Goal: Transaction & Acquisition: Purchase product/service

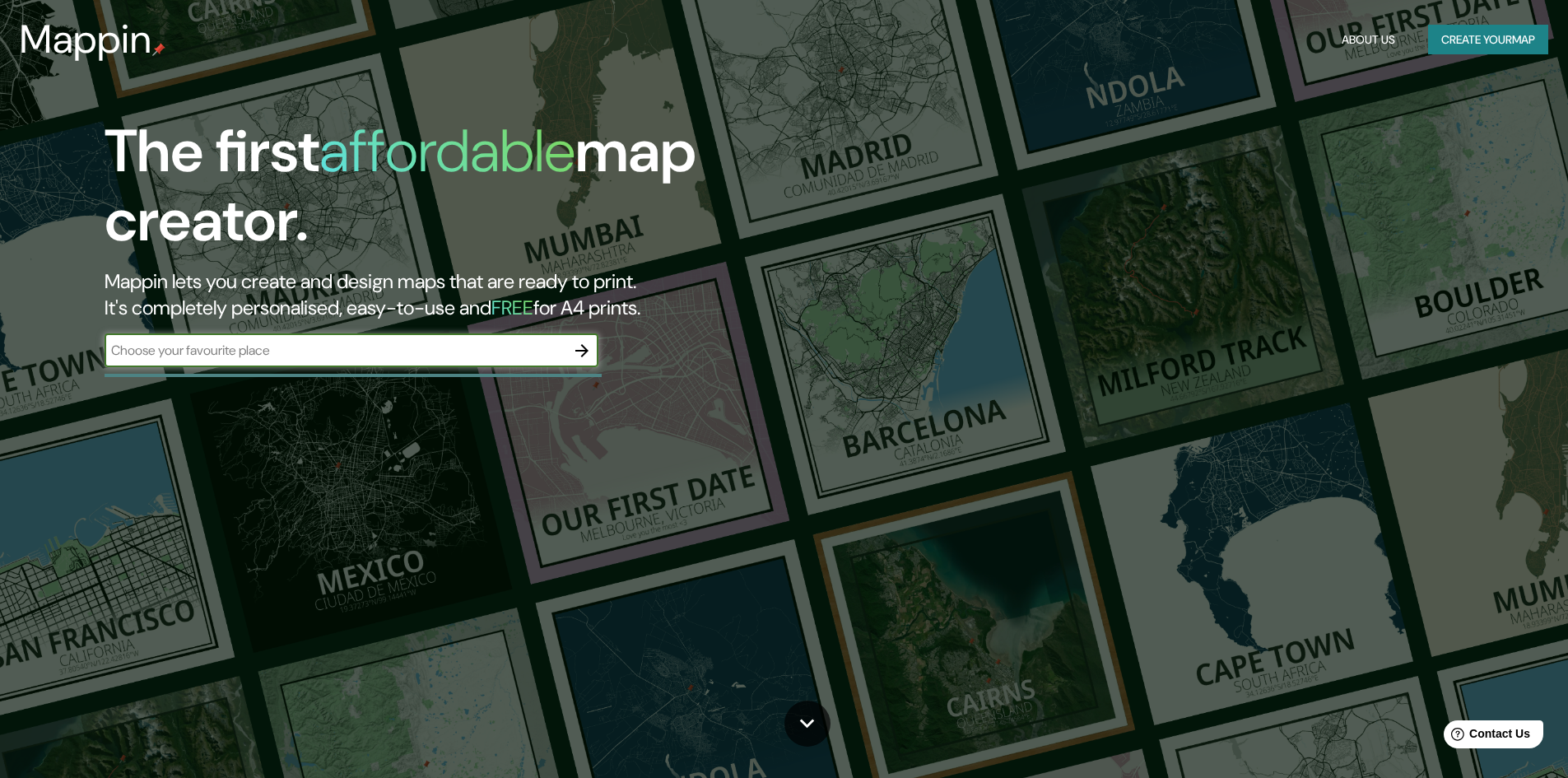
click at [340, 348] on input "text" at bounding box center [334, 351] width 461 height 19
click at [427, 355] on input "text" at bounding box center [334, 351] width 461 height 19
click at [405, 363] on div "​" at bounding box center [351, 351] width 494 height 33
click at [404, 363] on div "​" at bounding box center [351, 351] width 494 height 33
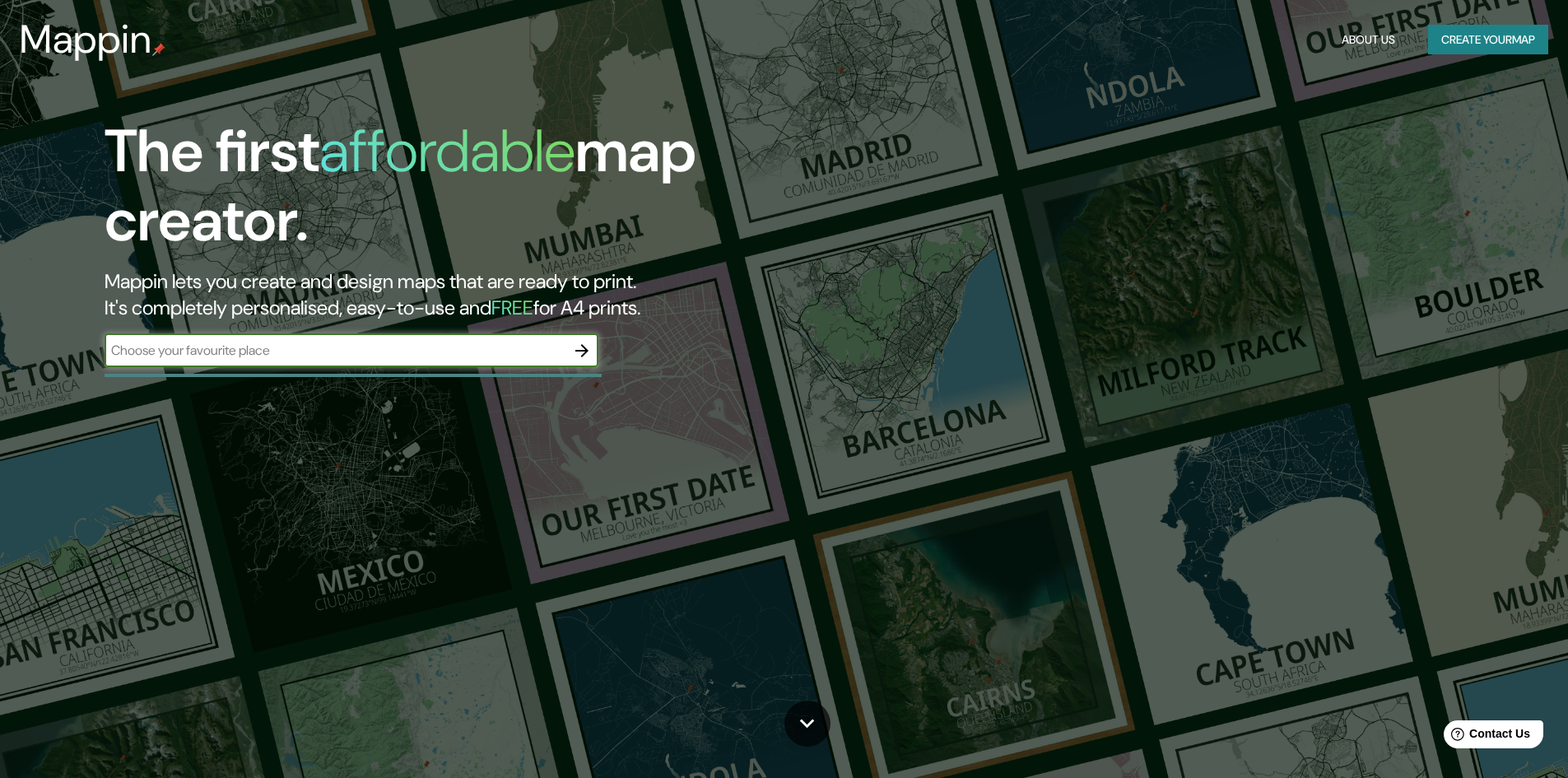
click at [402, 359] on input "text" at bounding box center [334, 351] width 461 height 19
type input "A"
drag, startPoint x: 402, startPoint y: 355, endPoint x: 83, endPoint y: 337, distance: 319.5
click at [83, 337] on div "The first affordable map creator. Mappin lets you create and design maps that a…" at bounding box center [496, 250] width 941 height 266
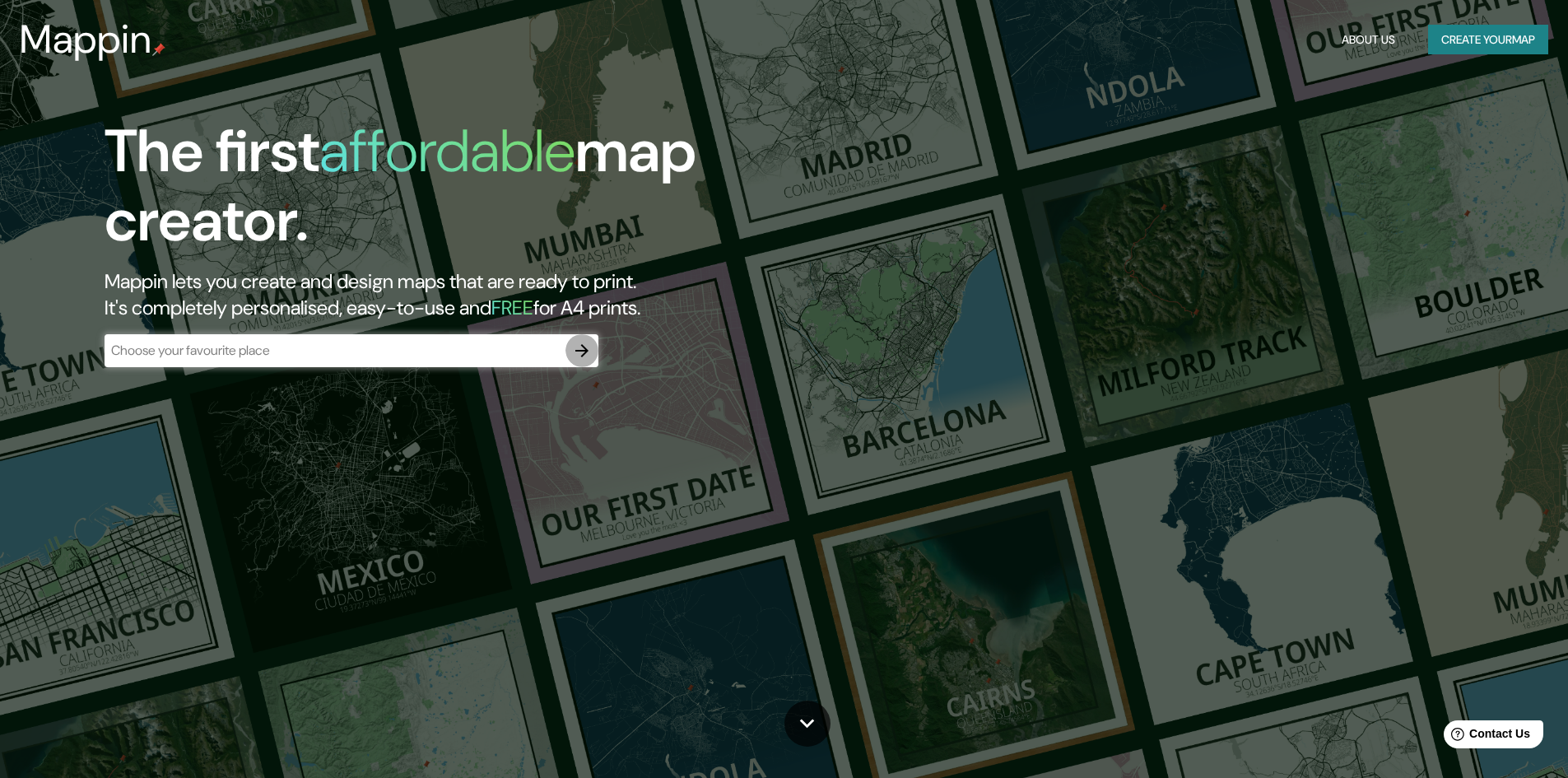
click at [588, 347] on icon "button" at bounding box center [582, 351] width 20 height 20
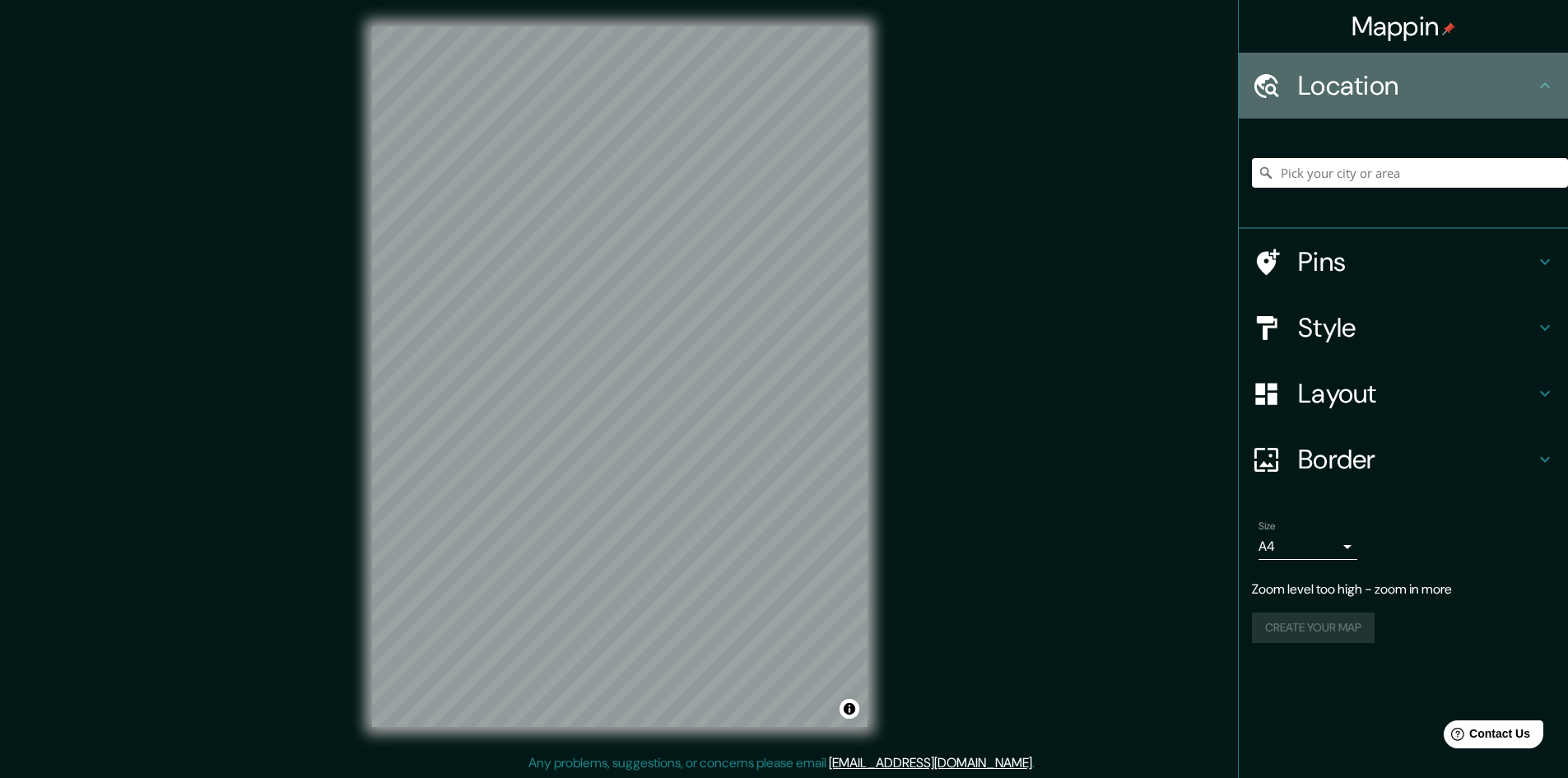
click at [1379, 91] on h4 "Location" at bounding box center [1417, 85] width 237 height 33
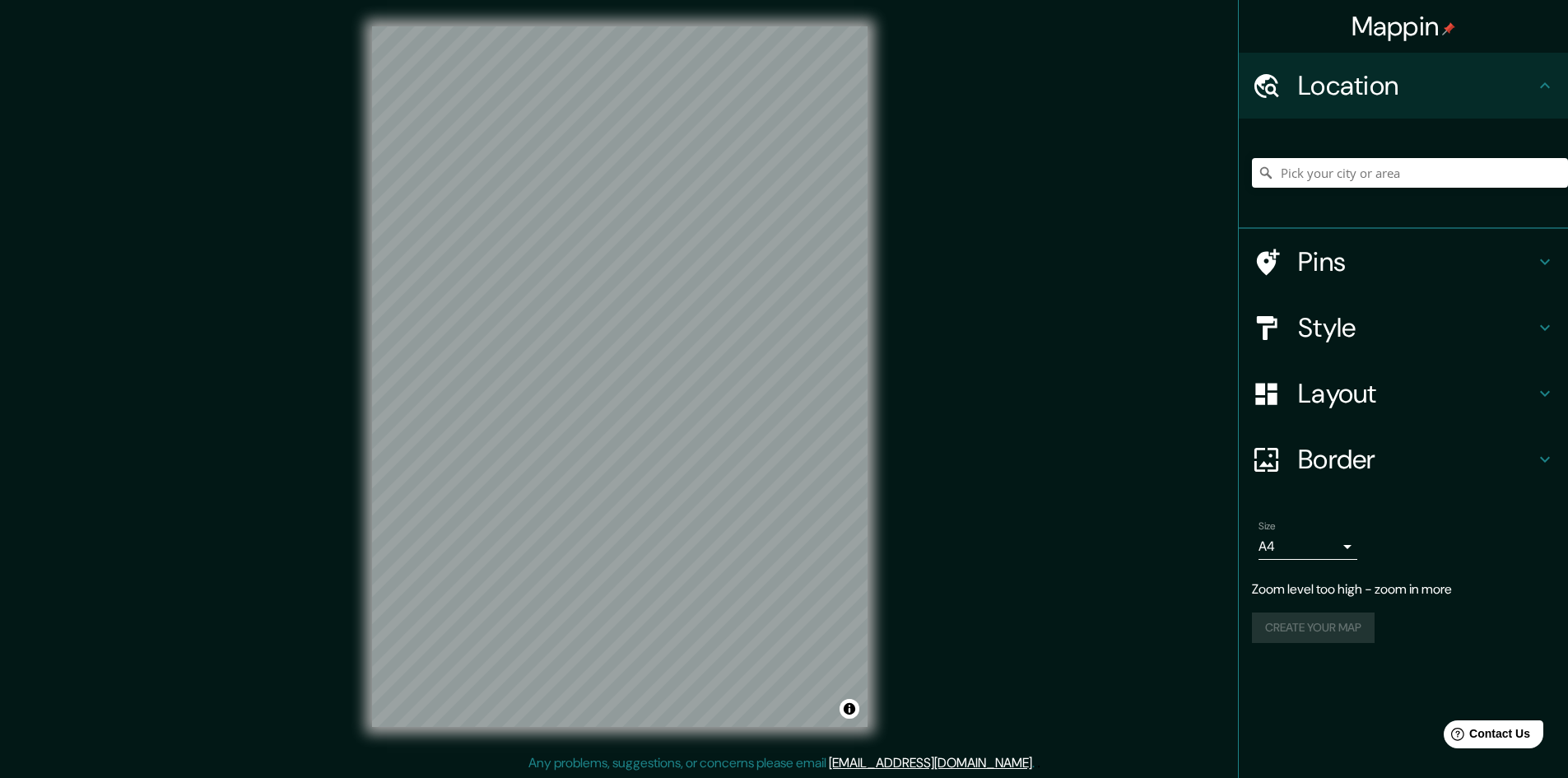
click at [895, 374] on div "Mappin Location Pins Style Layout Border Choose a border. Hint : you can make l…" at bounding box center [784, 389] width 1568 height 779
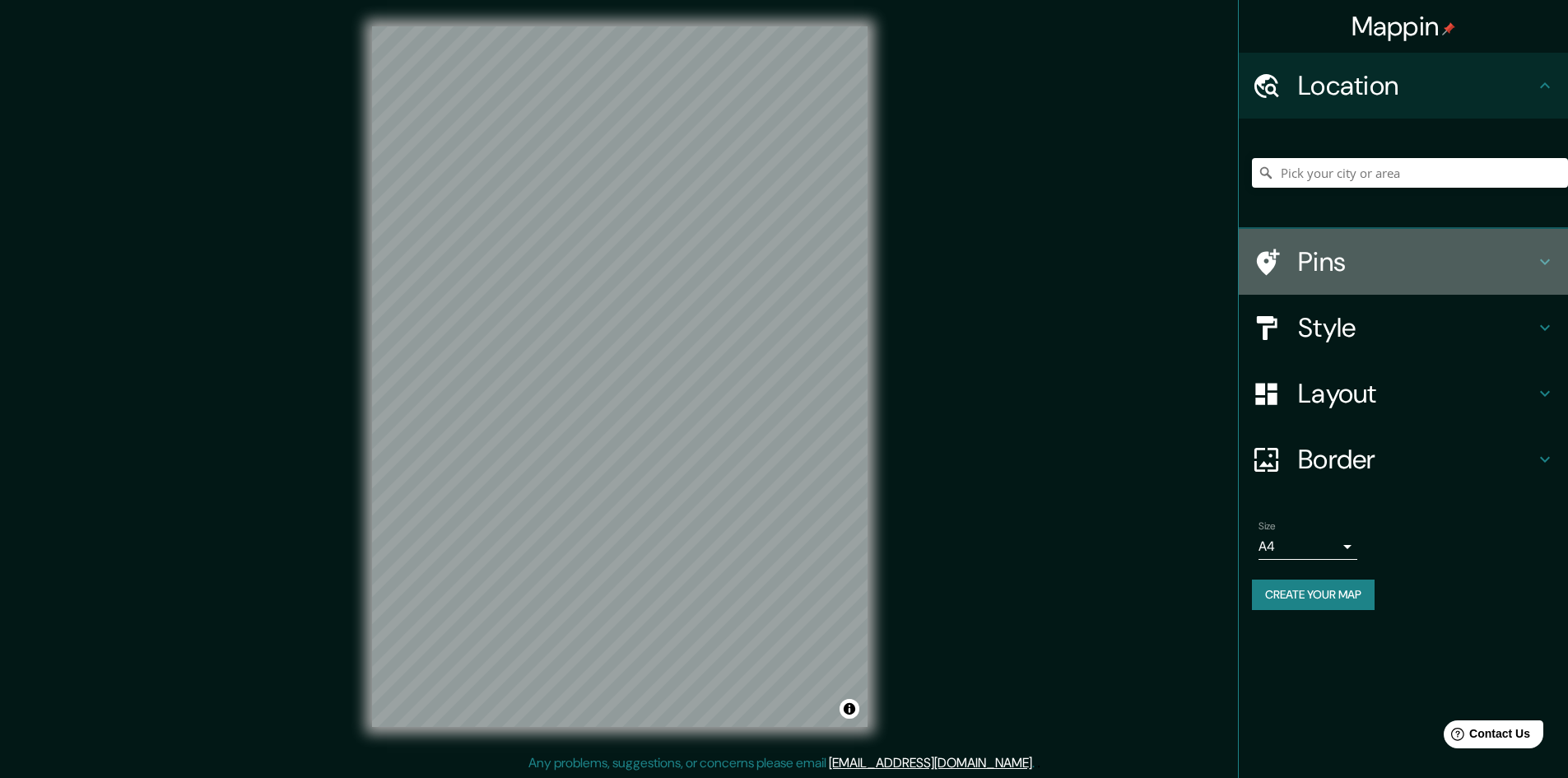
click at [1454, 260] on h4 "Pins" at bounding box center [1417, 262] width 237 height 33
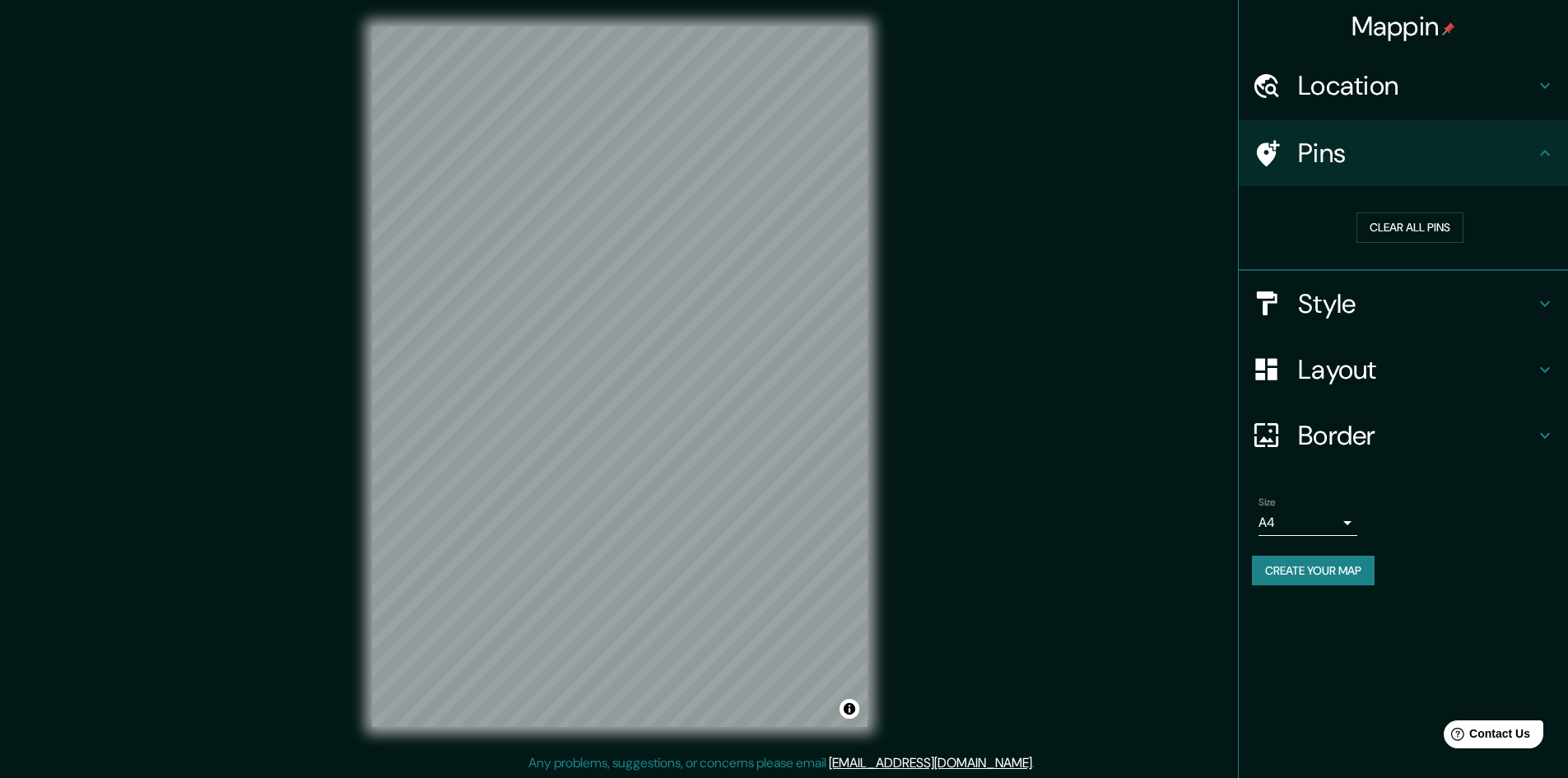
click at [1327, 169] on h4 "Pins" at bounding box center [1417, 153] width 237 height 33
click at [1398, 225] on button "Clear all pins" at bounding box center [1411, 228] width 107 height 31
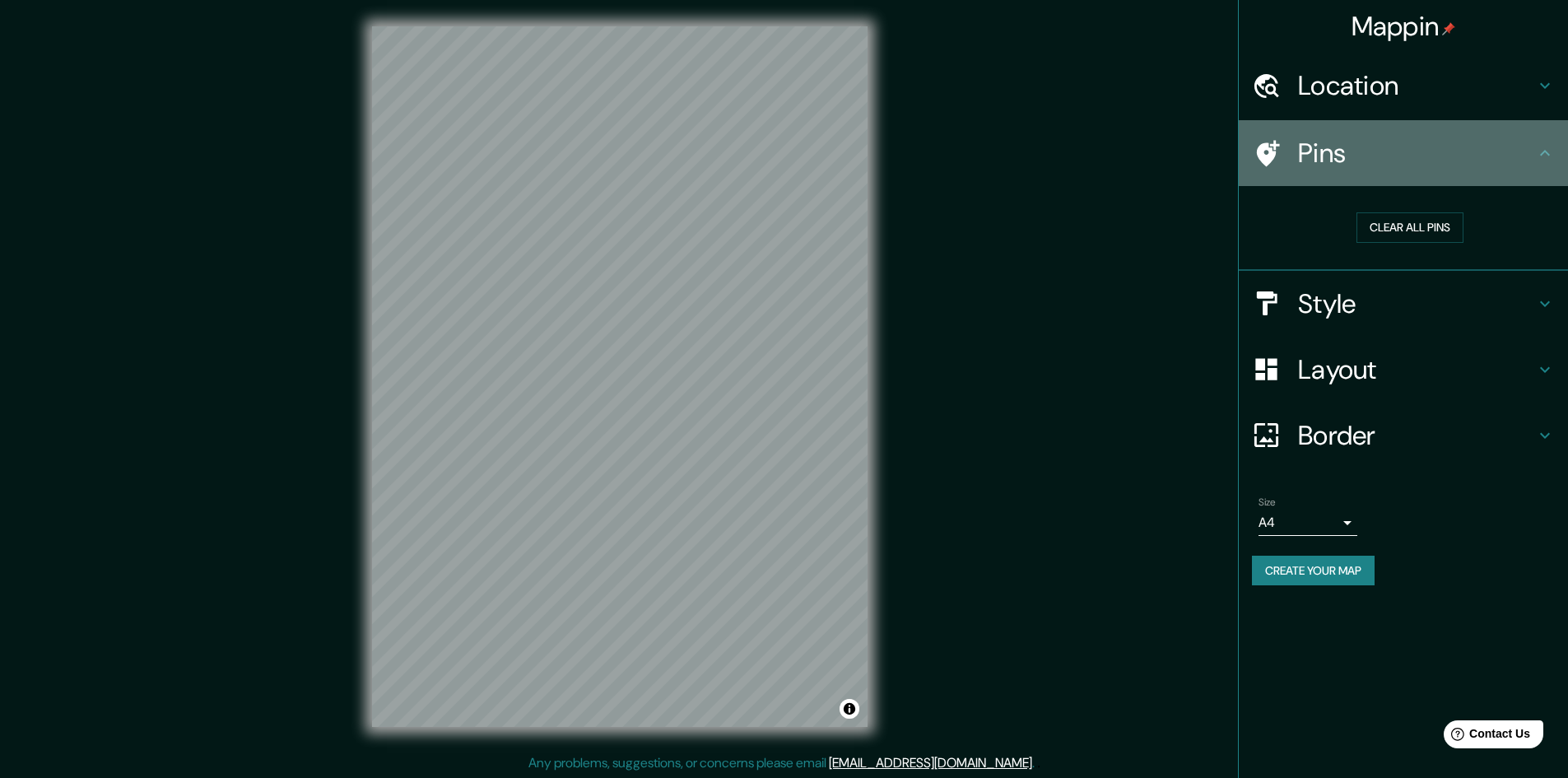
click at [1268, 158] on icon at bounding box center [1269, 152] width 23 height 26
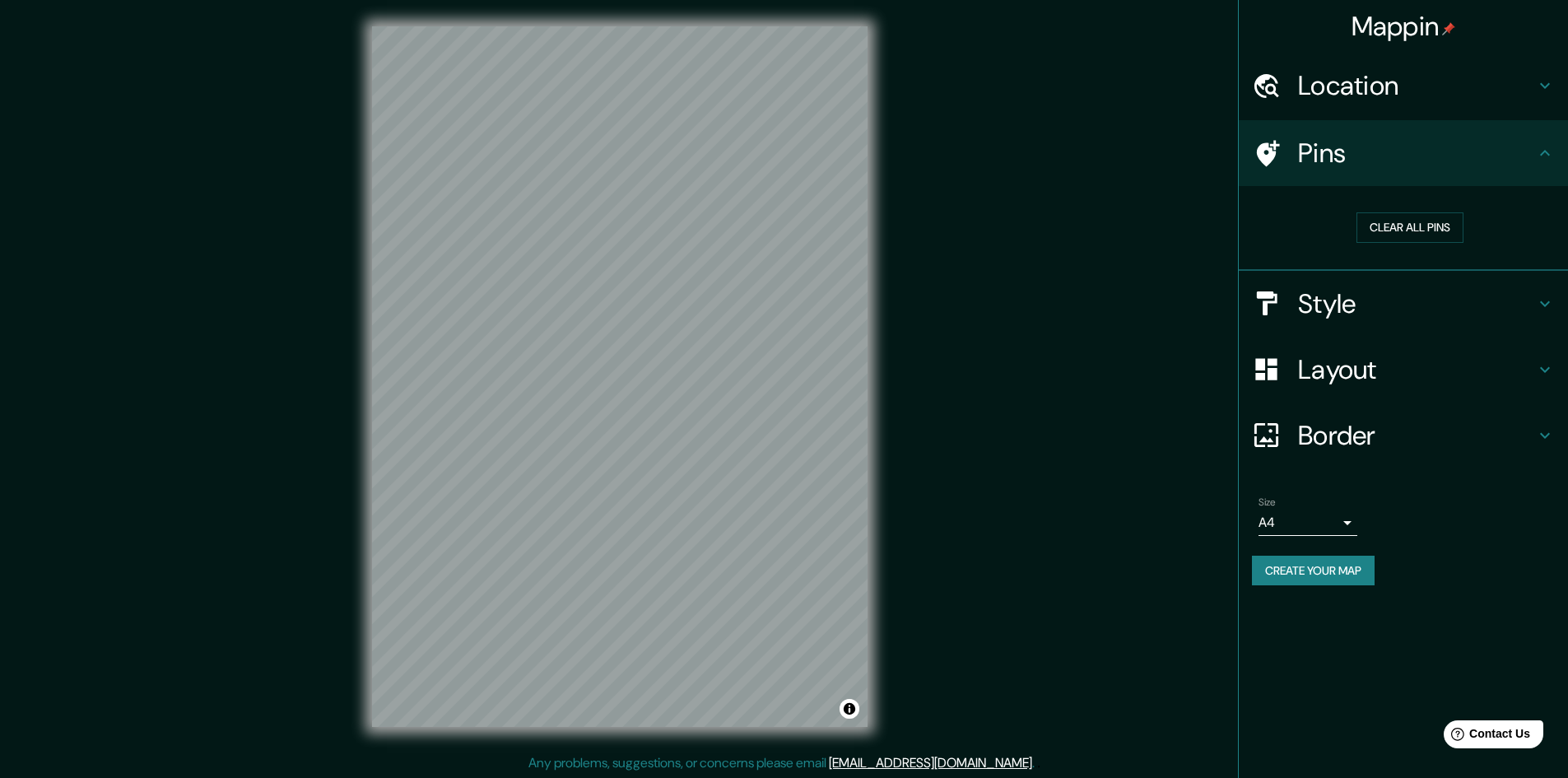
click at [1288, 299] on div at bounding box center [1276, 304] width 46 height 29
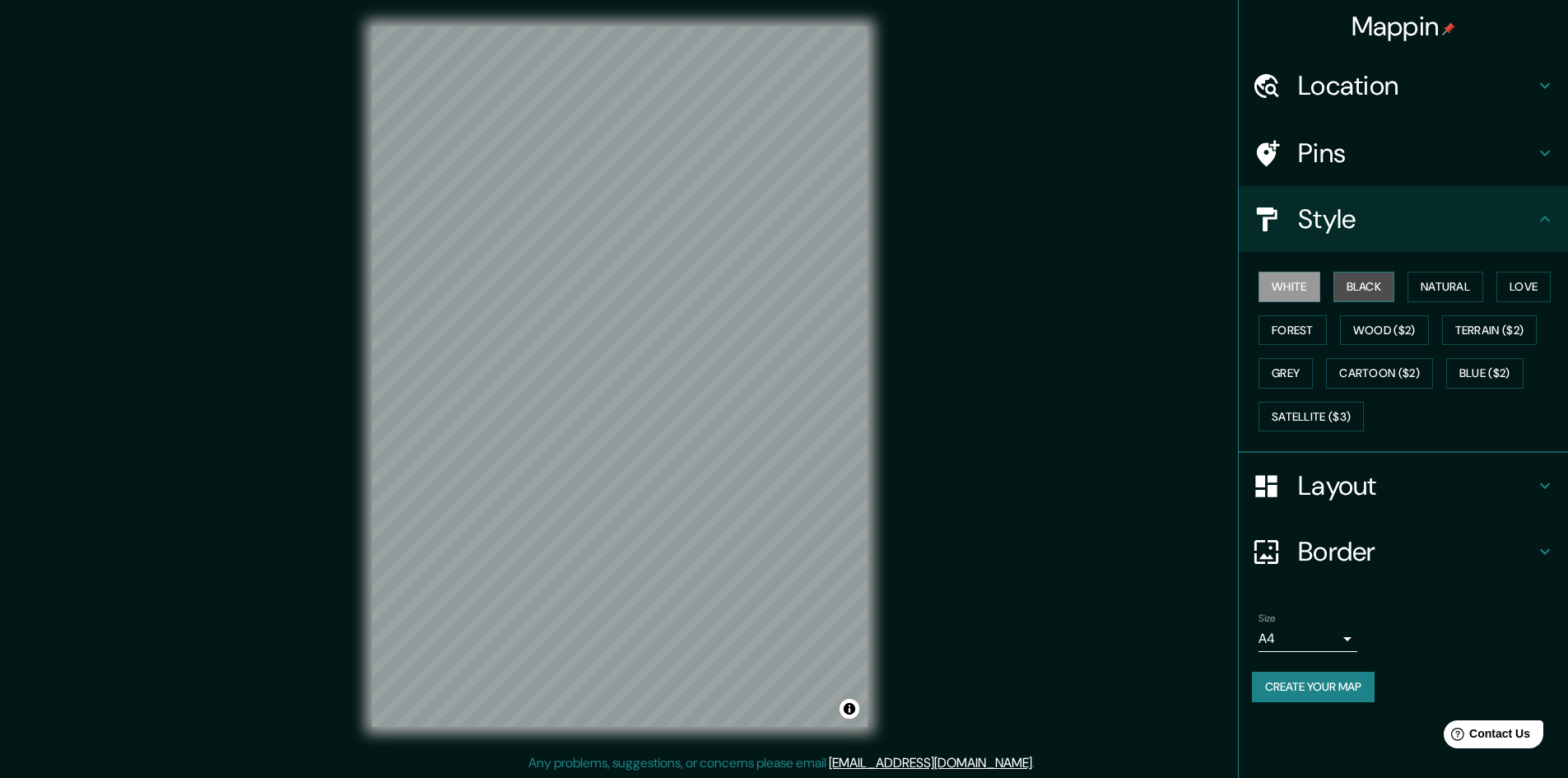
click at [1340, 283] on button "Black" at bounding box center [1365, 286] width 61 height 31
click at [1464, 287] on button "Natural" at bounding box center [1445, 286] width 76 height 31
click at [1545, 288] on button "Love" at bounding box center [1524, 286] width 55 height 31
click at [1302, 330] on button "Forest" at bounding box center [1292, 331] width 68 height 31
click at [1379, 330] on button "Wood ($2)" at bounding box center [1384, 331] width 89 height 31
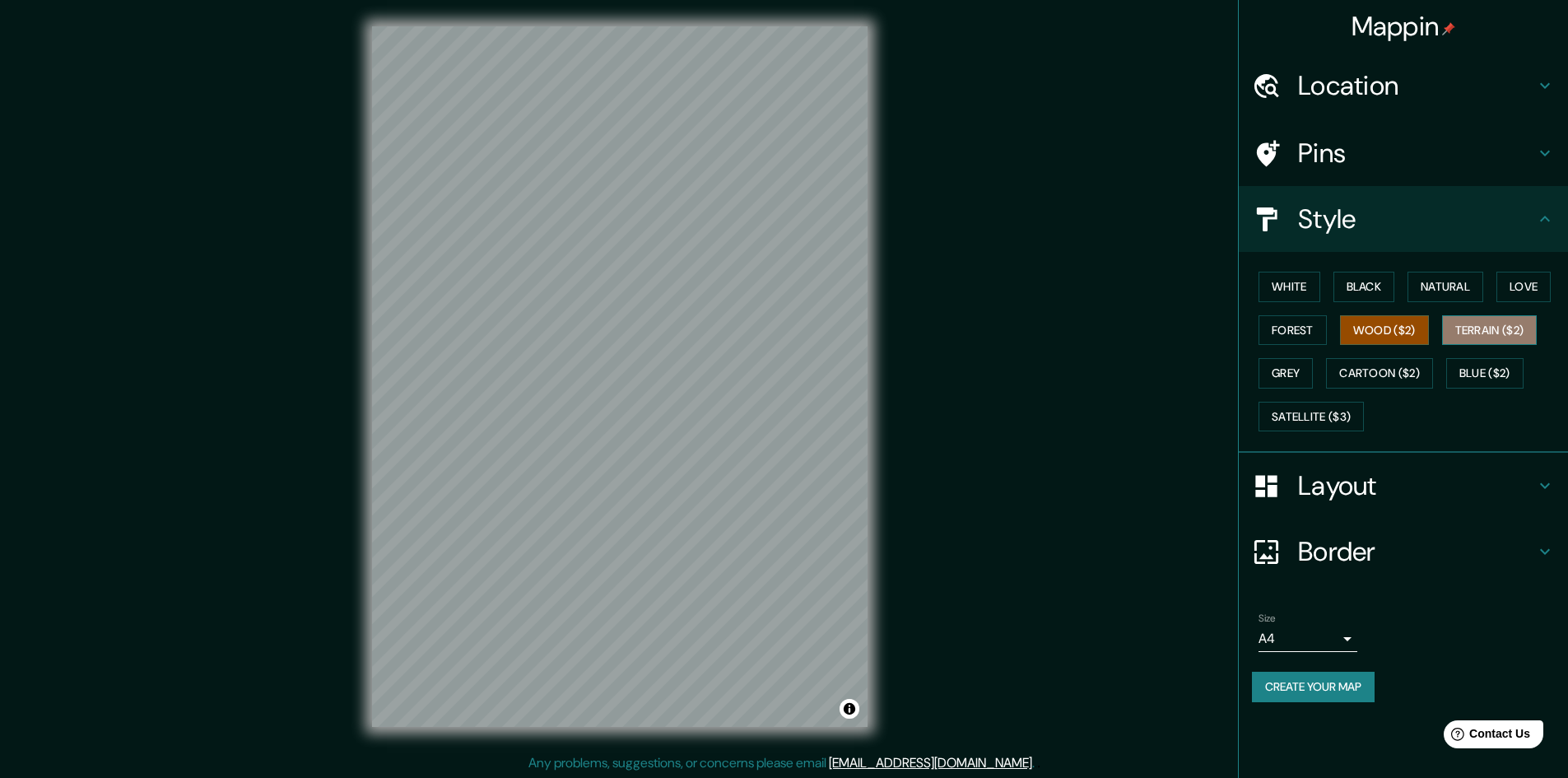
click at [1472, 324] on button "Terrain ($2)" at bounding box center [1490, 331] width 96 height 31
click at [1299, 374] on button "Grey" at bounding box center [1285, 374] width 55 height 31
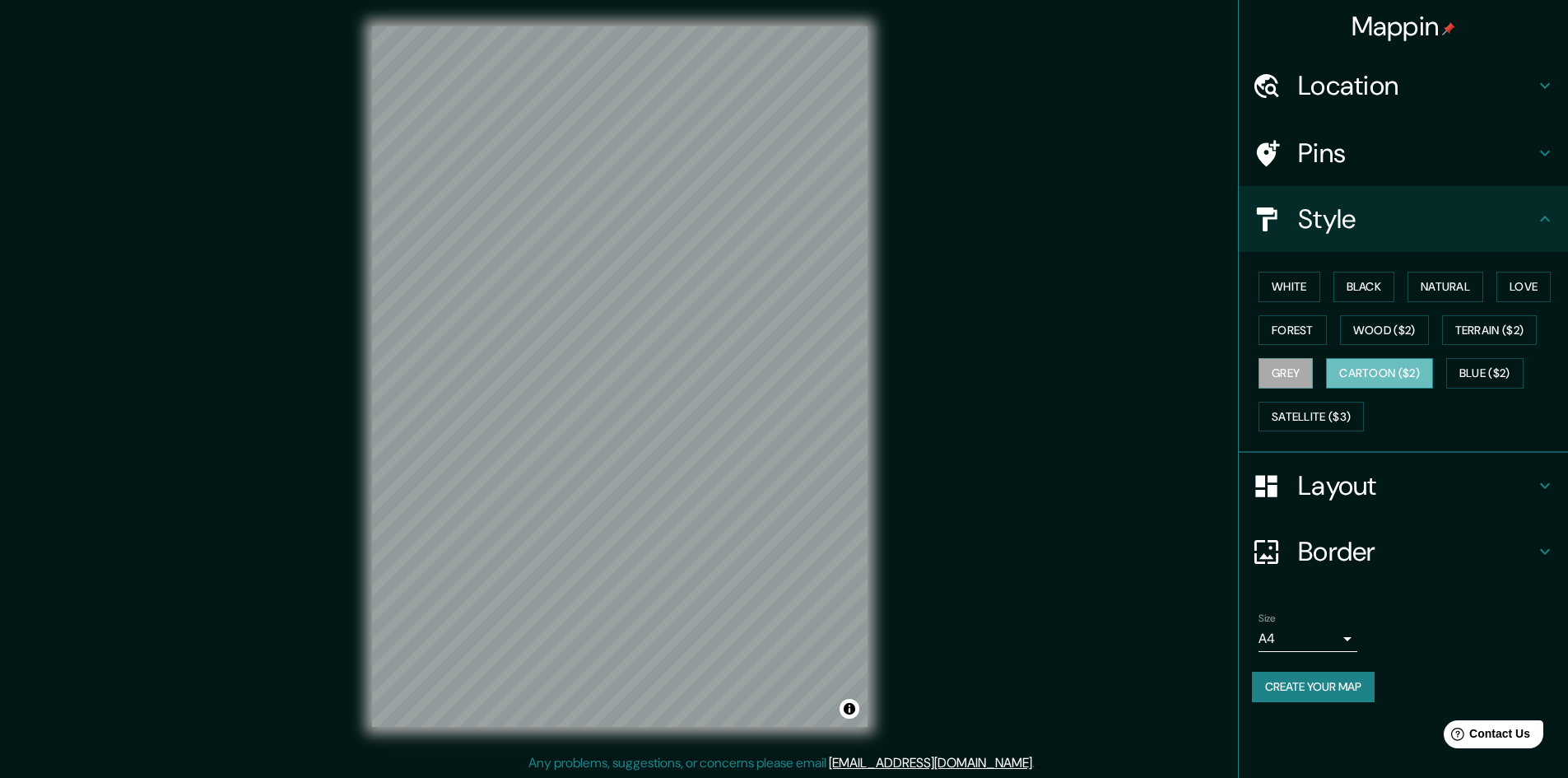
click at [1370, 371] on button "Cartoon ($2)" at bounding box center [1380, 374] width 107 height 31
click at [1506, 366] on button "Blue ($2)" at bounding box center [1485, 374] width 78 height 31
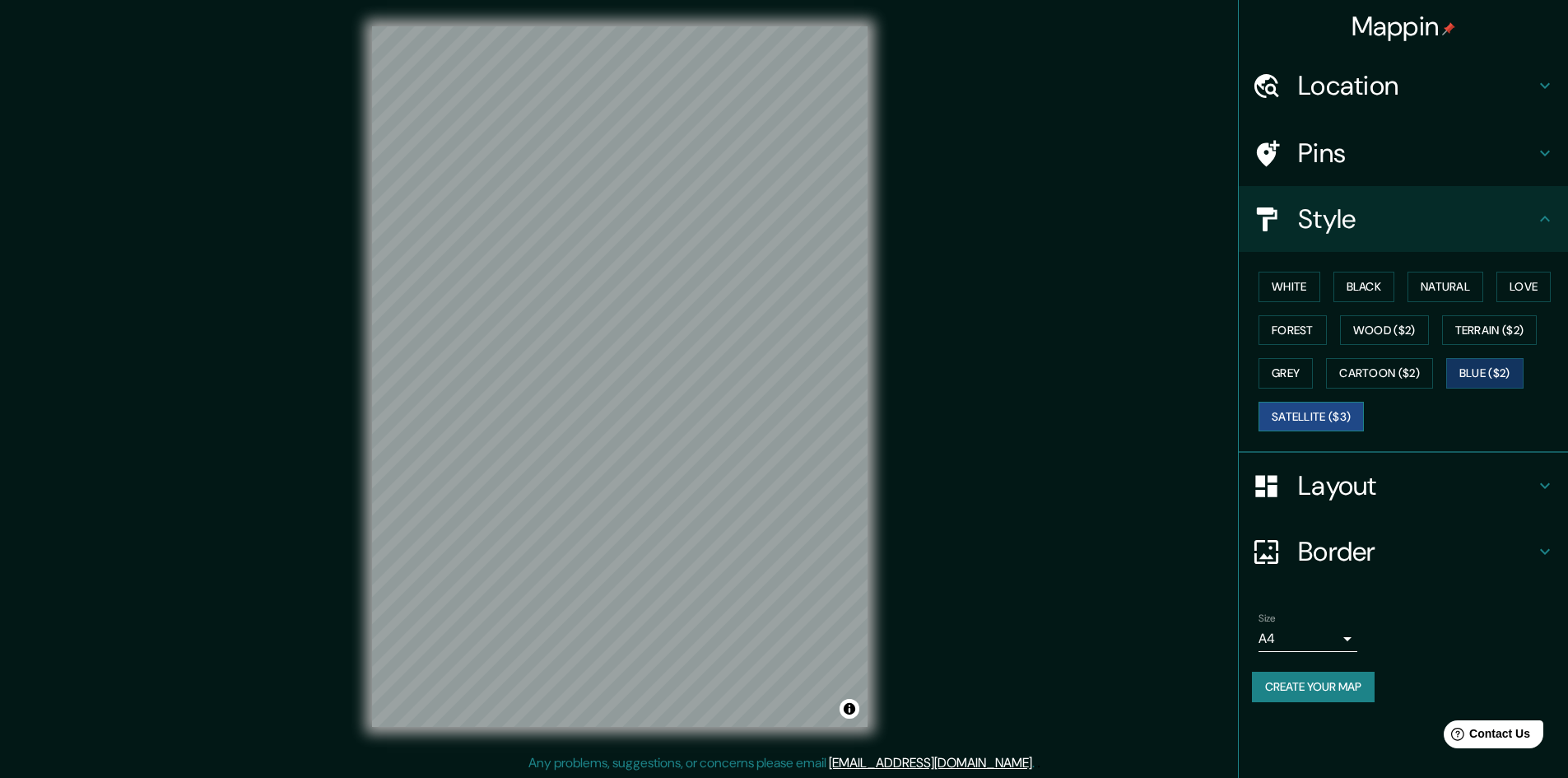
click at [1356, 429] on button "Satellite ($3)" at bounding box center [1311, 417] width 105 height 31
click at [1286, 302] on div "White Black Natural Love Forest Wood ($2) Terrain ($2) Grey Cartoon ($2) Blue (…" at bounding box center [1411, 352] width 316 height 172
click at [1287, 293] on button "White" at bounding box center [1289, 286] width 61 height 31
click at [1498, 379] on button "Blue ($2)" at bounding box center [1485, 374] width 78 height 31
click at [1287, 312] on div "White Black Natural Love Forest Wood ($2) Terrain ($2) Grey Cartoon ($2) Blue (…" at bounding box center [1411, 352] width 316 height 172
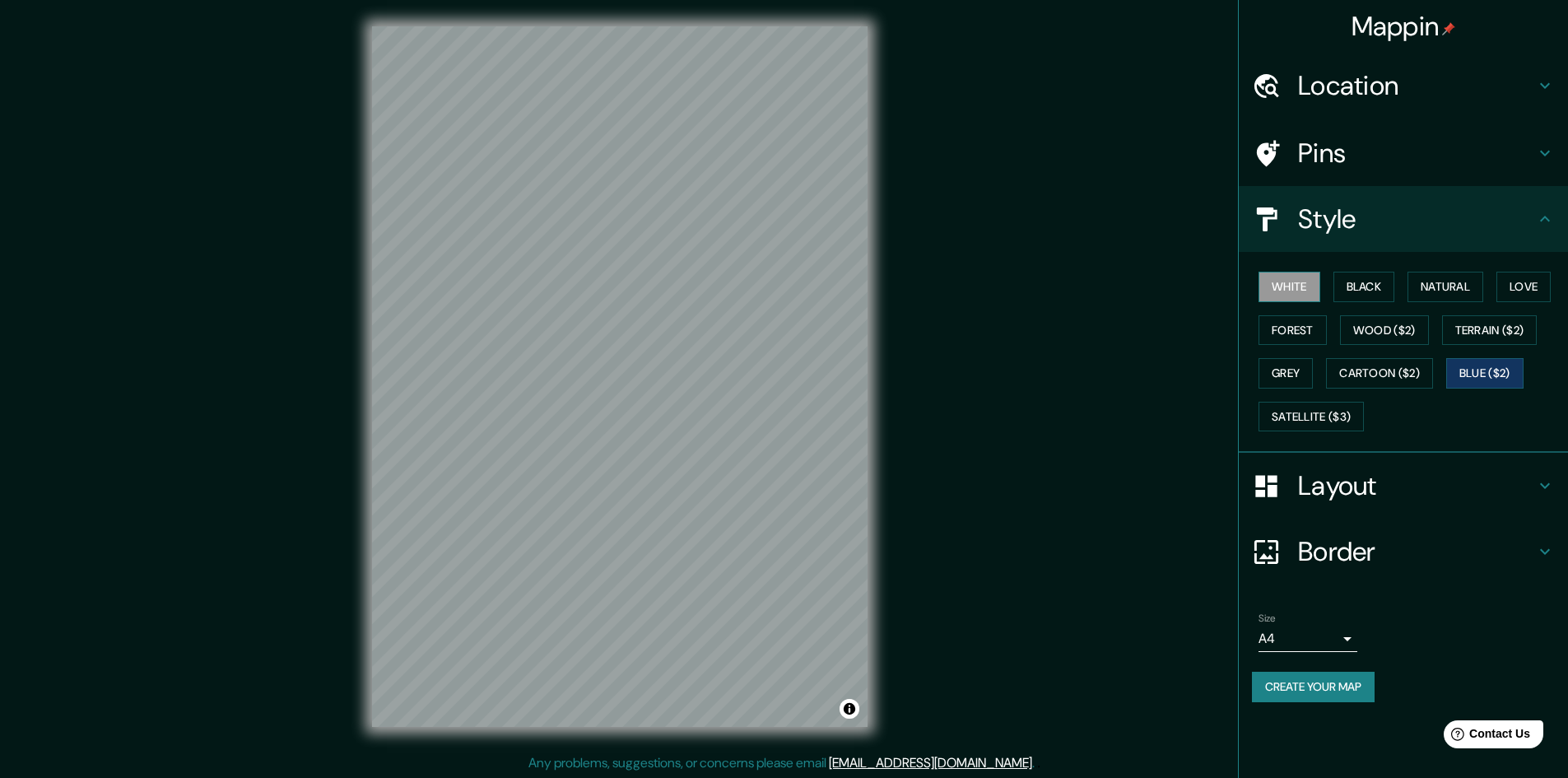
click at [1287, 294] on button "White" at bounding box center [1289, 286] width 61 height 31
click at [1366, 388] on button "Cartoon ($2)" at bounding box center [1380, 374] width 107 height 31
click at [673, 451] on div at bounding box center [667, 449] width 13 height 13
drag, startPoint x: 673, startPoint y: 451, endPoint x: 688, endPoint y: 440, distance: 18.6
click at [688, 440] on div at bounding box center [682, 439] width 13 height 13
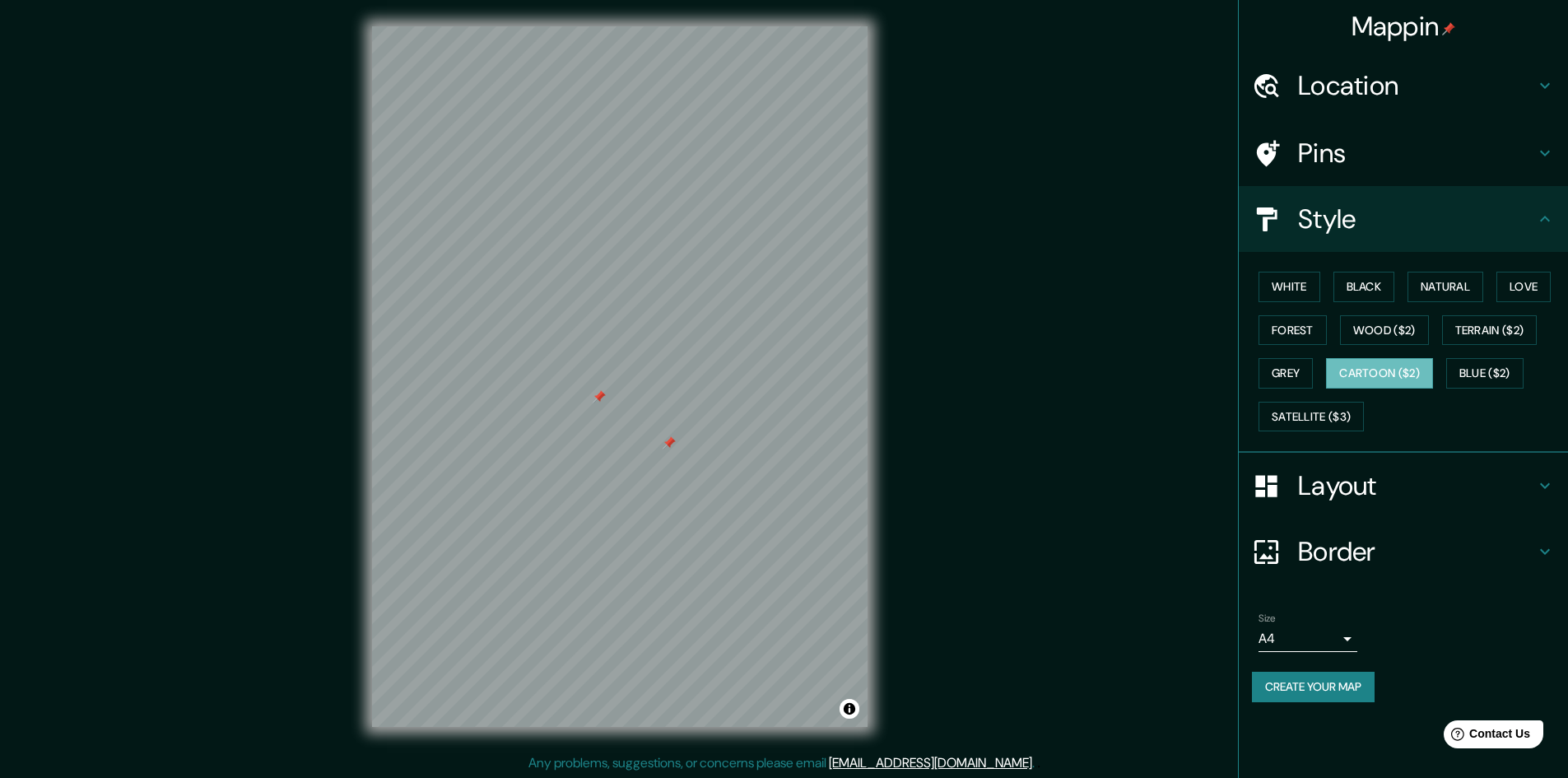
click at [672, 446] on div at bounding box center [670, 443] width 13 height 13
drag, startPoint x: 597, startPoint y: 401, endPoint x: 615, endPoint y: 421, distance: 26.9
click at [615, 422] on div at bounding box center [617, 419] width 13 height 13
click at [615, 421] on div at bounding box center [617, 417] width 13 height 13
click at [765, 532] on div at bounding box center [771, 528] width 13 height 13
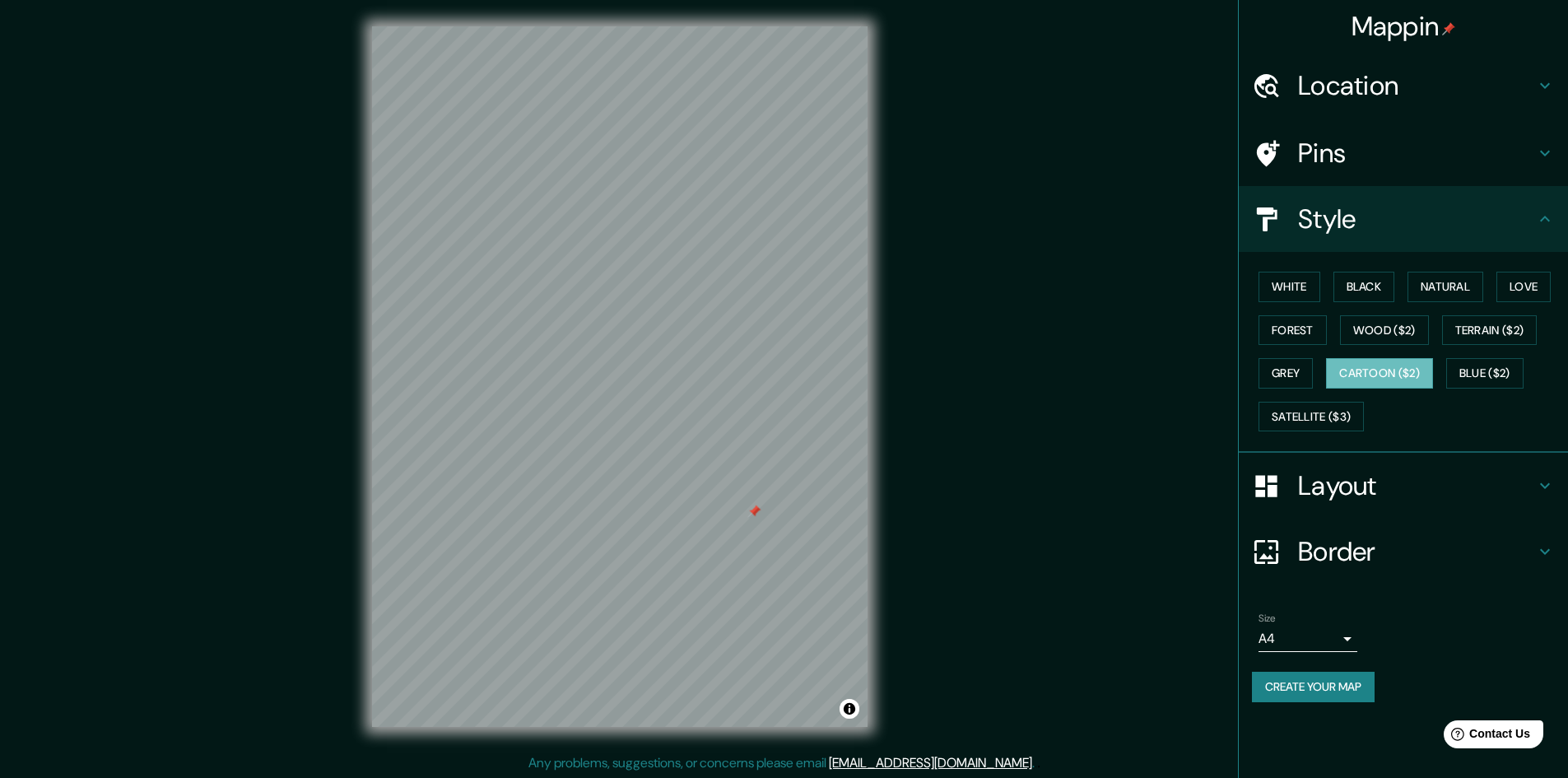
drag, startPoint x: 770, startPoint y: 525, endPoint x: 730, endPoint y: 492, distance: 51.9
click at [748, 505] on div at bounding box center [754, 512] width 13 height 13
click at [1368, 133] on div "Pins" at bounding box center [1404, 152] width 330 height 66
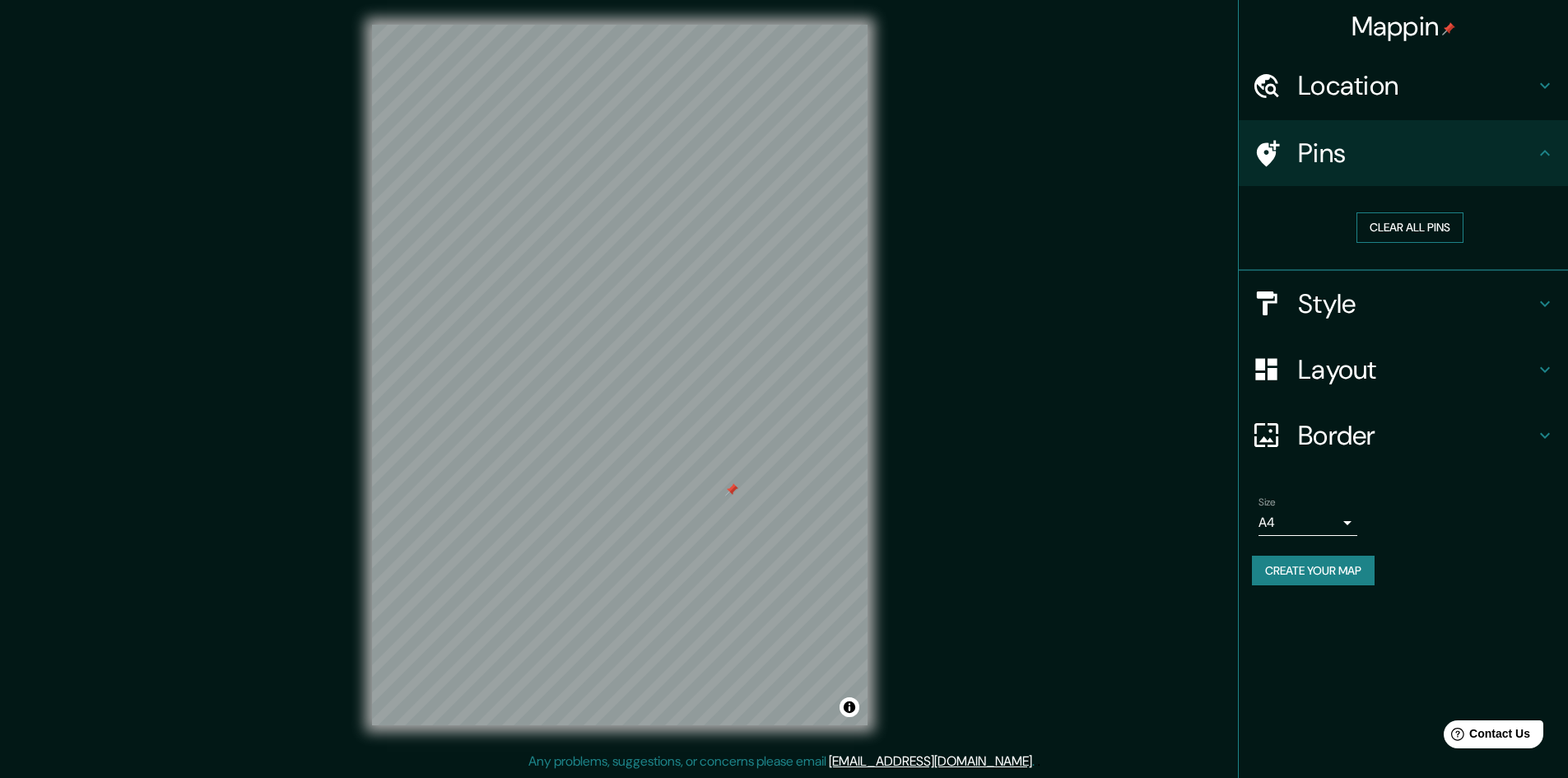
click at [1371, 229] on button "Clear all pins" at bounding box center [1411, 228] width 107 height 31
click at [1318, 442] on h4 "Border" at bounding box center [1417, 435] width 237 height 33
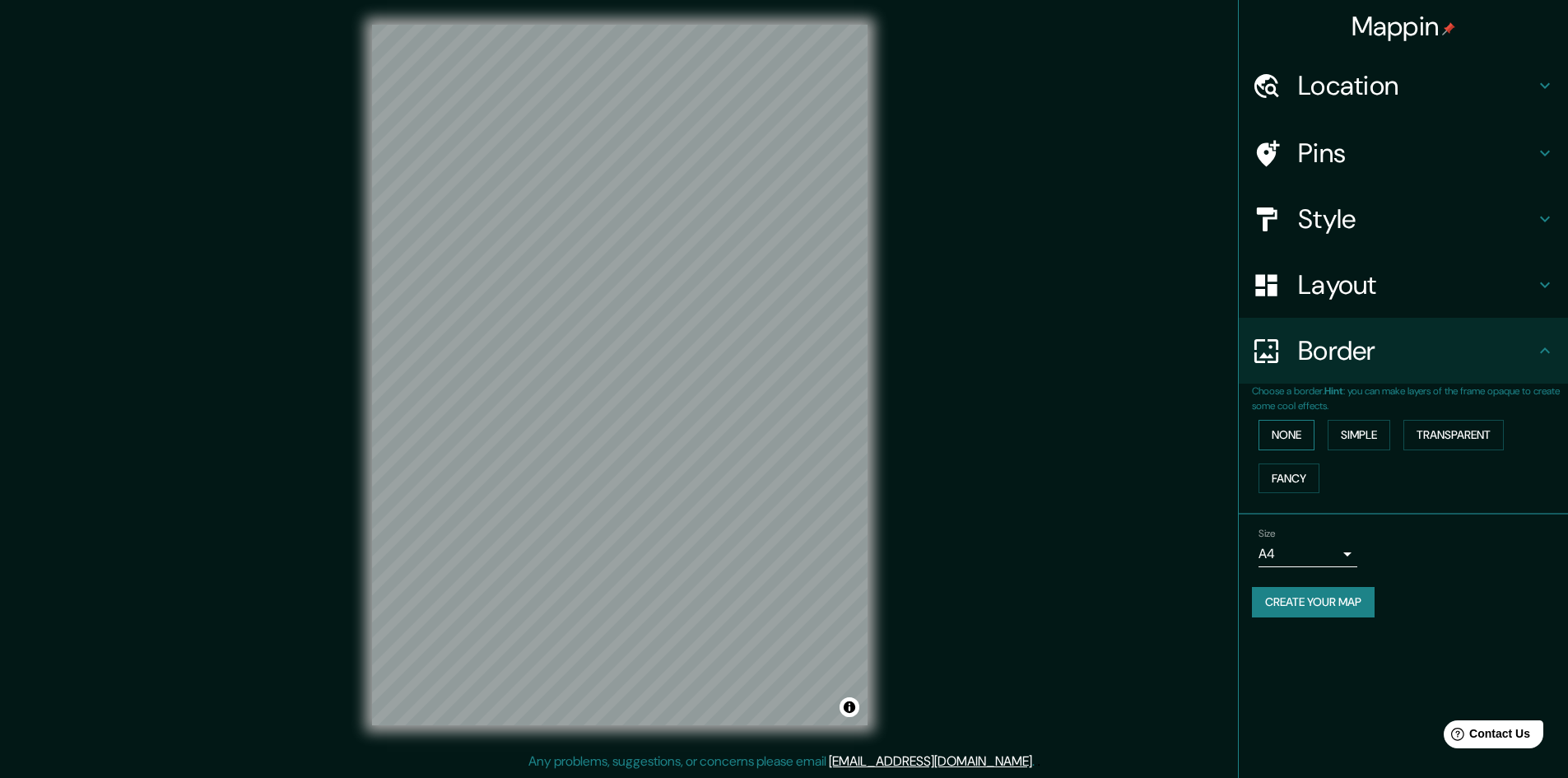
click at [1300, 447] on button "None" at bounding box center [1286, 435] width 56 height 31
click at [1295, 475] on button "Fancy" at bounding box center [1289, 479] width 61 height 31
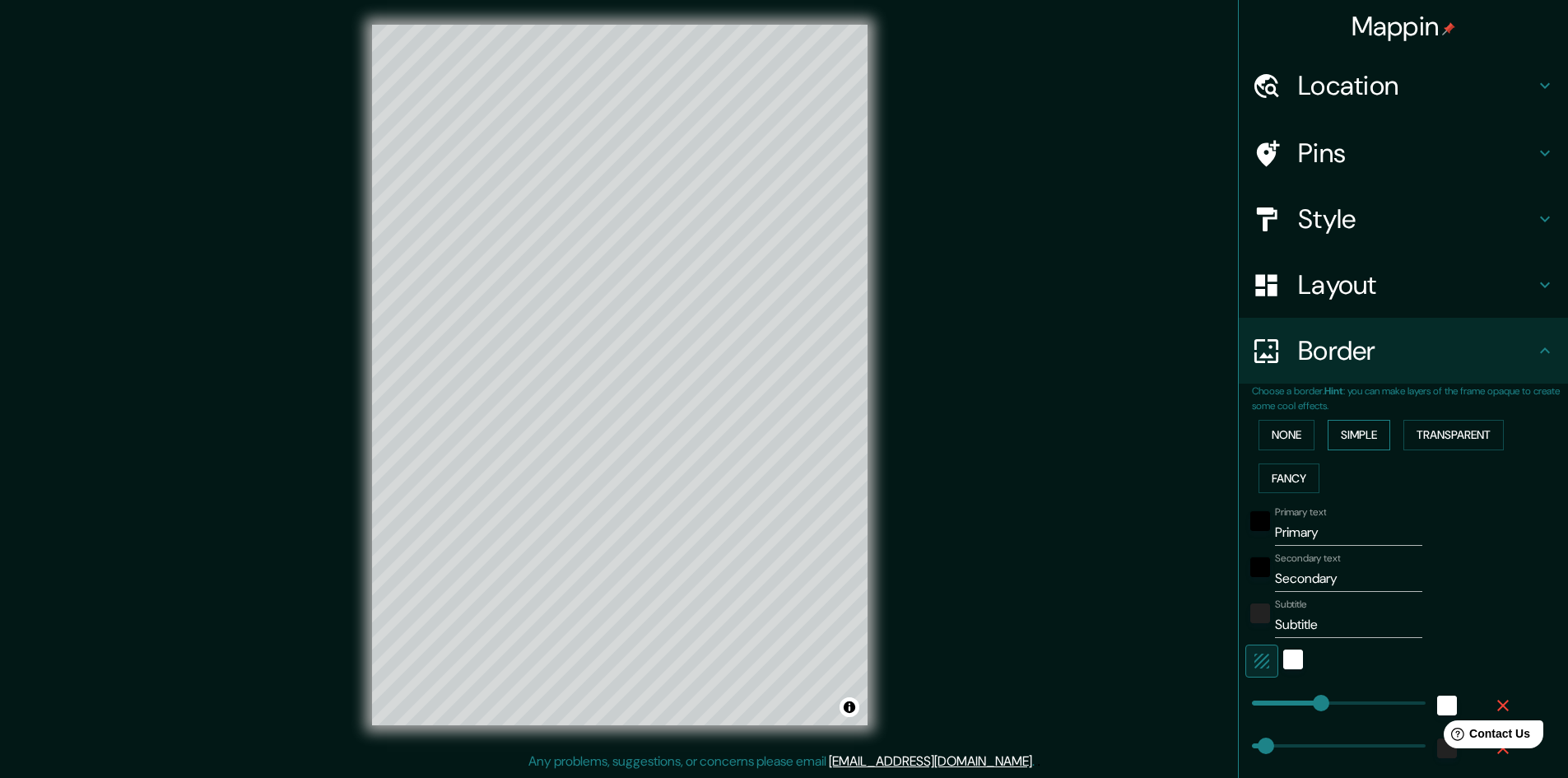
click at [1329, 429] on button "Simple" at bounding box center [1359, 435] width 62 height 31
click at [1395, 425] on div "None Simple Transparent Fancy" at bounding box center [1411, 456] width 316 height 86
click at [1406, 425] on button "Transparent" at bounding box center [1454, 435] width 101 height 31
click at [1289, 474] on button "Fancy" at bounding box center [1289, 479] width 61 height 31
click at [1288, 439] on button "None" at bounding box center [1286, 435] width 56 height 31
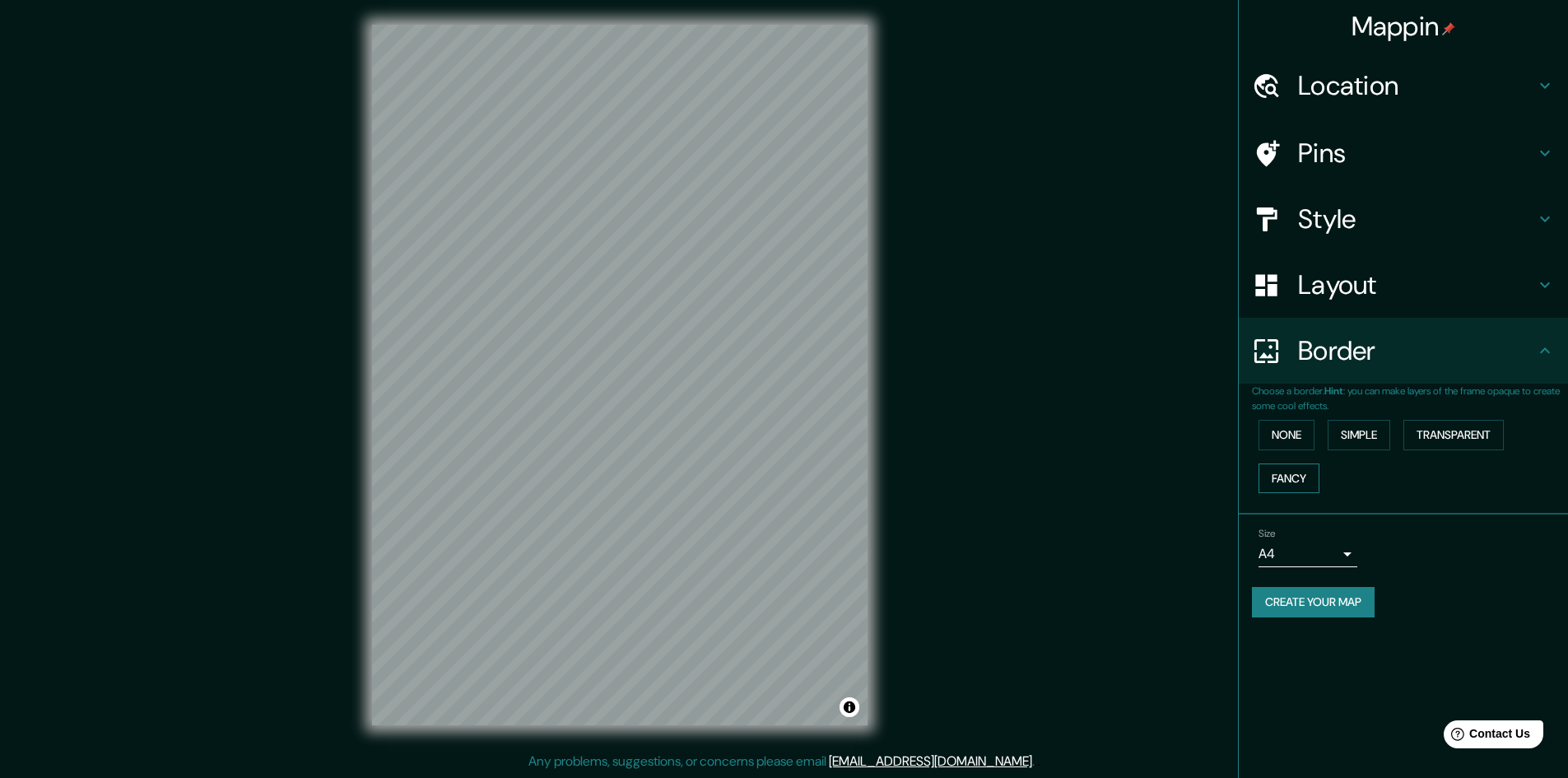
click at [1283, 475] on button "Fancy" at bounding box center [1289, 479] width 61 height 31
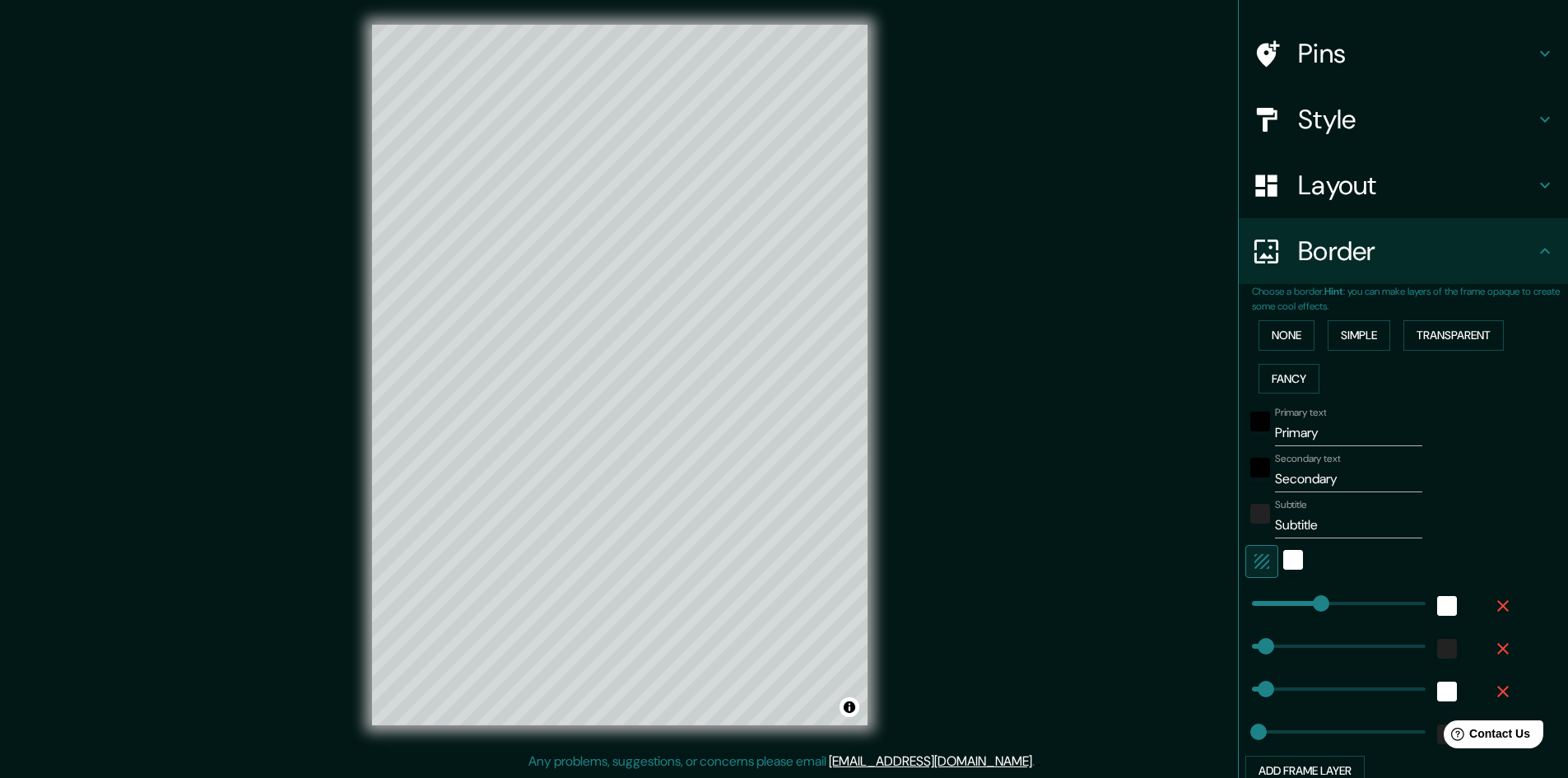
scroll to position [165, 0]
